Goal: Task Accomplishment & Management: Manage account settings

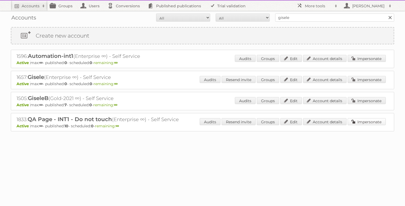
click at [369, 120] on link "Impersonate" at bounding box center [367, 121] width 38 height 7
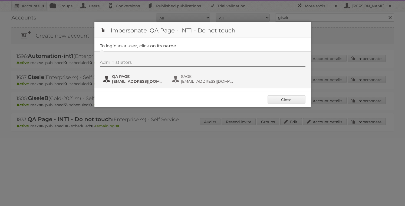
click at [126, 82] on span "gisele+QA@publitas.com" at bounding box center [138, 81] width 53 height 5
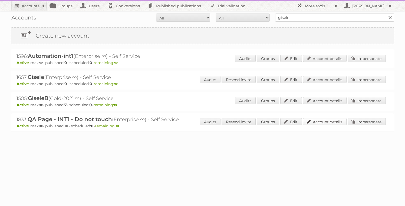
click at [311, 122] on link "Account details" at bounding box center [325, 121] width 44 height 7
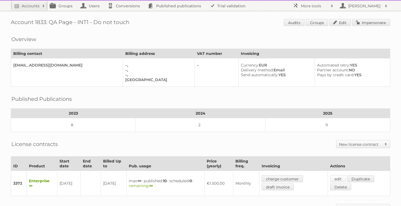
click at [341, 179] on link "edit" at bounding box center [338, 179] width 16 height 7
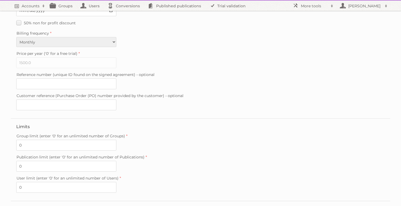
scroll to position [140, 0]
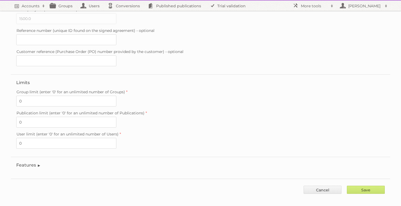
click at [29, 163] on legend "Features" at bounding box center [28, 165] width 25 height 5
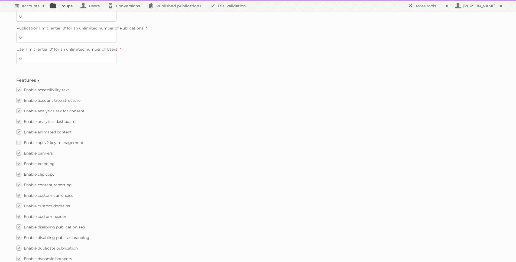
scroll to position [0, 0]
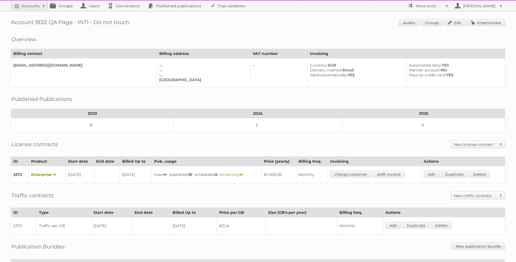
click at [425, 7] on h2 "More tools" at bounding box center [429, 5] width 27 height 5
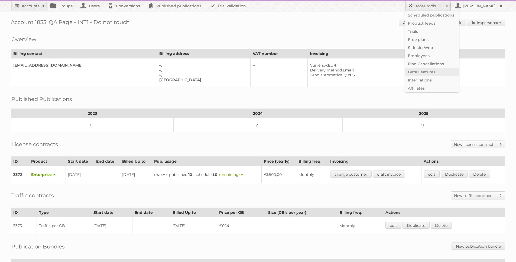
click at [424, 74] on link "Beta Features" at bounding box center [432, 72] width 54 height 8
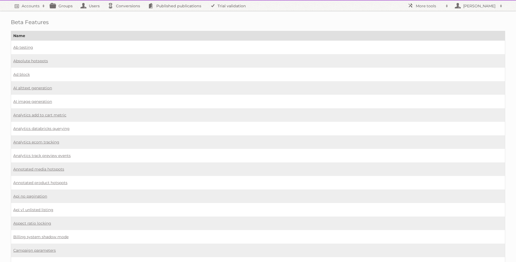
scroll to position [309, 0]
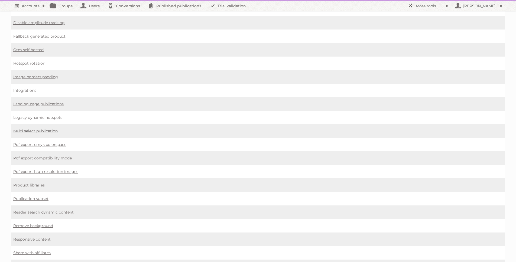
click at [47, 130] on link "Multi select publication" at bounding box center [35, 131] width 44 height 5
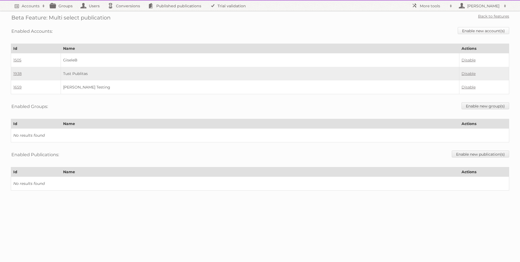
click at [484, 31] on link "Enable new account(s)" at bounding box center [483, 30] width 51 height 7
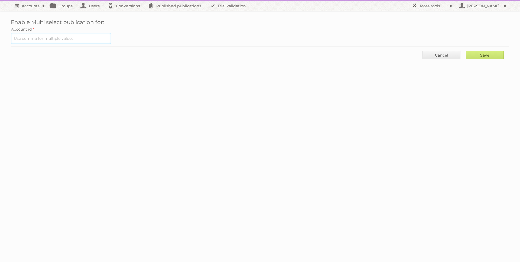
click at [62, 41] on input "text" at bounding box center [61, 38] width 100 height 11
type input "1833"
click at [466, 51] on input "Save" at bounding box center [485, 55] width 38 height 8
type input "..."
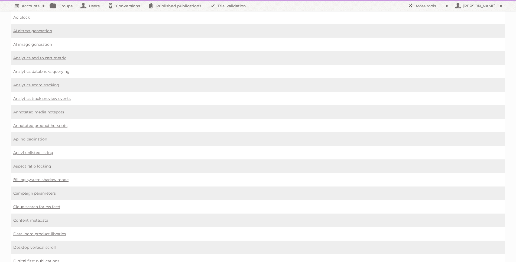
scroll to position [61, 0]
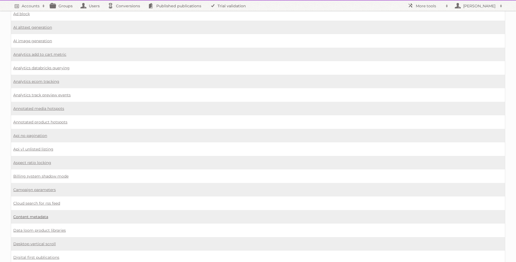
click at [34, 216] on link "Content metadata" at bounding box center [30, 217] width 35 height 5
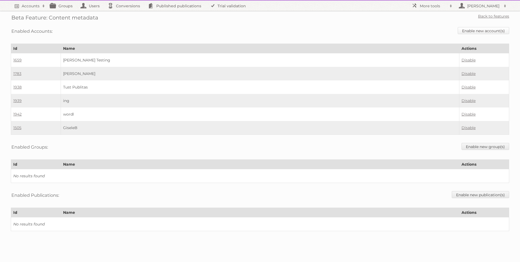
click at [486, 33] on link "Enable new account(s)" at bounding box center [483, 30] width 51 height 7
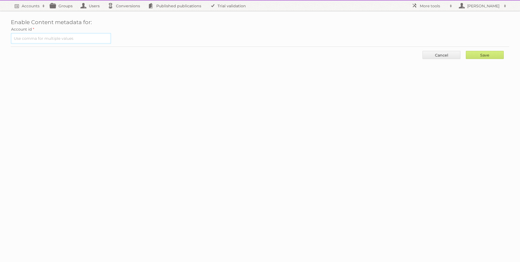
click at [34, 42] on input "text" at bounding box center [61, 38] width 100 height 11
type input "1833"
click at [466, 51] on input "Save" at bounding box center [485, 55] width 38 height 8
type input "..."
